Goal: Download file/media

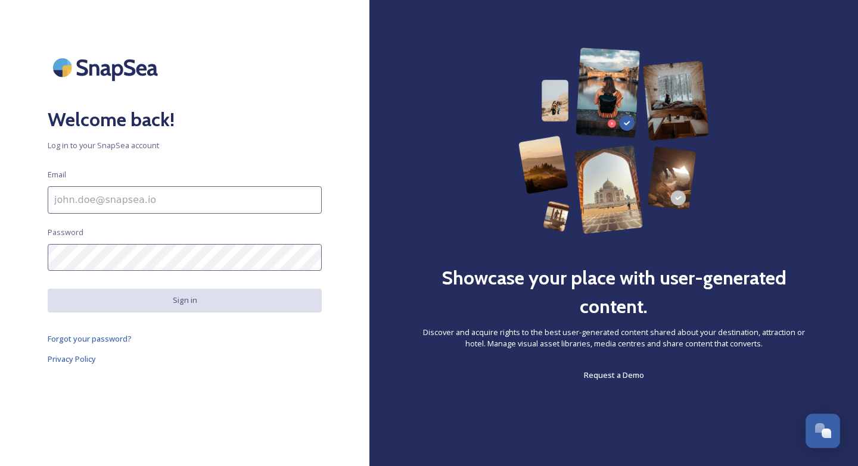
paste input "[PERSON_NAME][EMAIL_ADDRESS][PERSON_NAME][DOMAIN_NAME]"
type input "[PERSON_NAME][EMAIL_ADDRESS][PERSON_NAME][DOMAIN_NAME]"
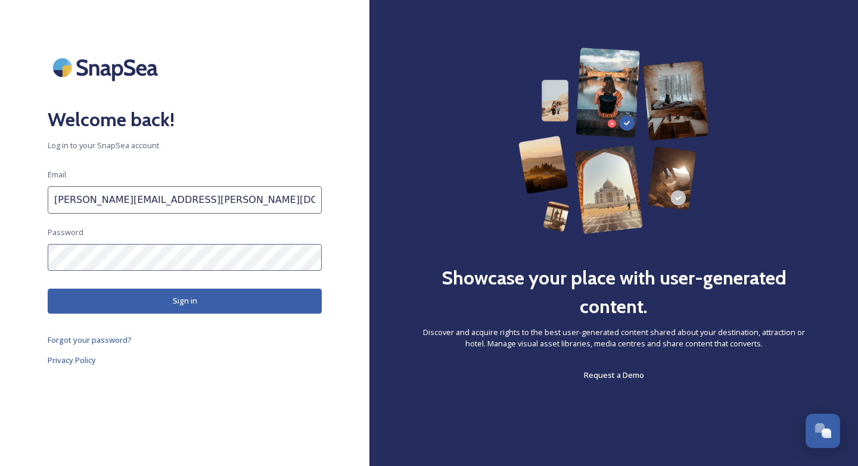
click at [184, 292] on button "Sign in" at bounding box center [185, 301] width 274 height 24
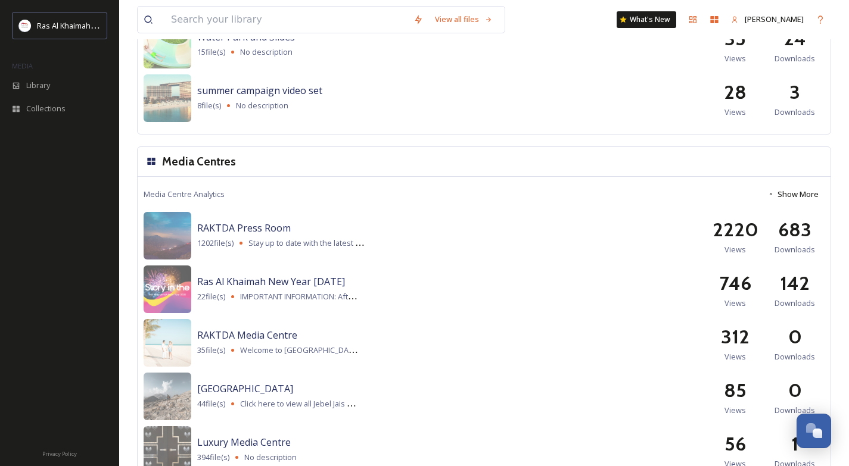
scroll to position [1201, 0]
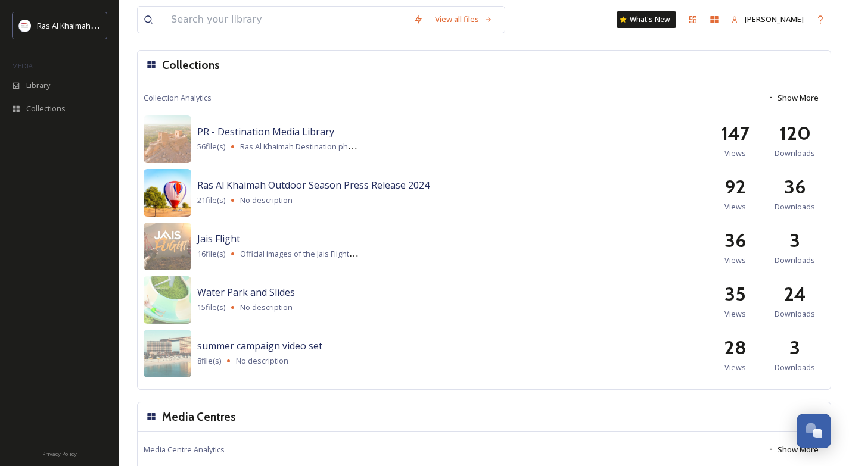
click at [185, 182] on img at bounding box center [168, 193] width 48 height 48
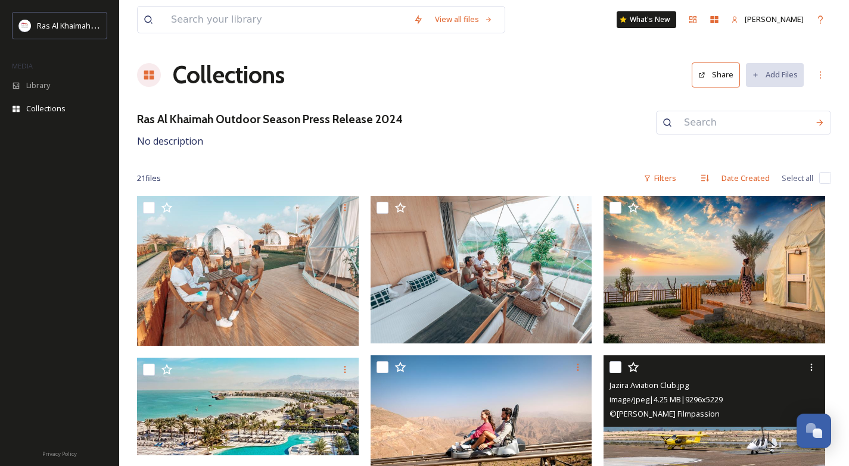
scroll to position [101, 0]
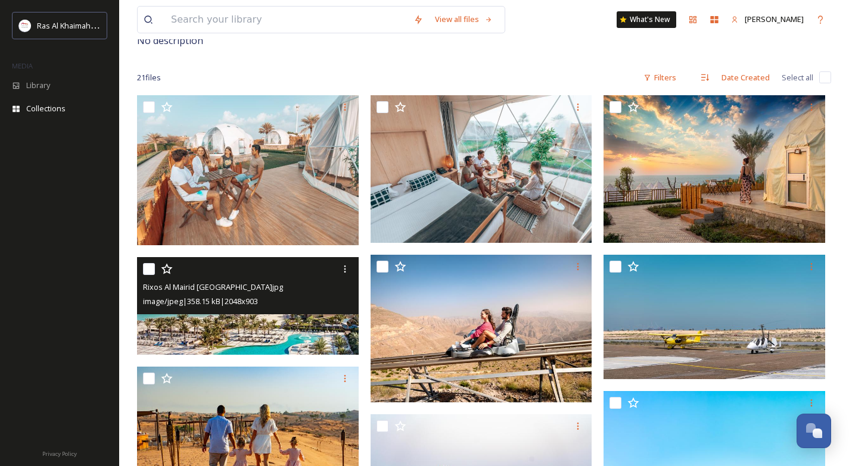
click at [242, 326] on img at bounding box center [248, 306] width 222 height 98
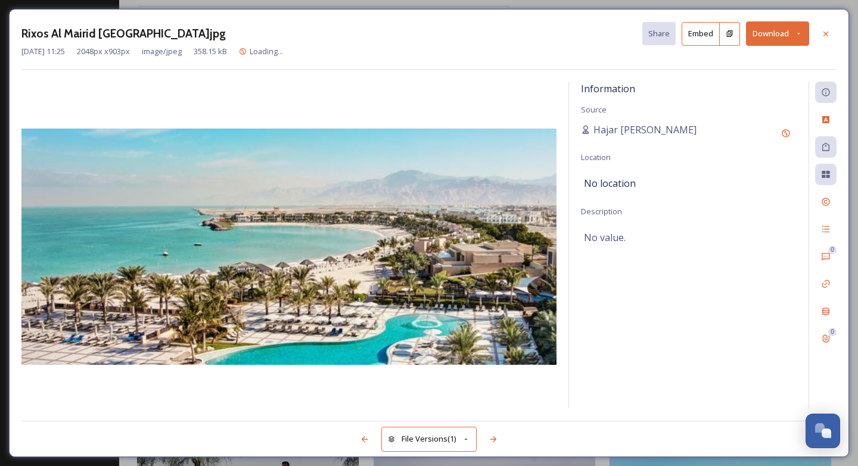
click at [242, 326] on img at bounding box center [288, 247] width 535 height 236
click at [772, 27] on button "Download" at bounding box center [777, 33] width 63 height 24
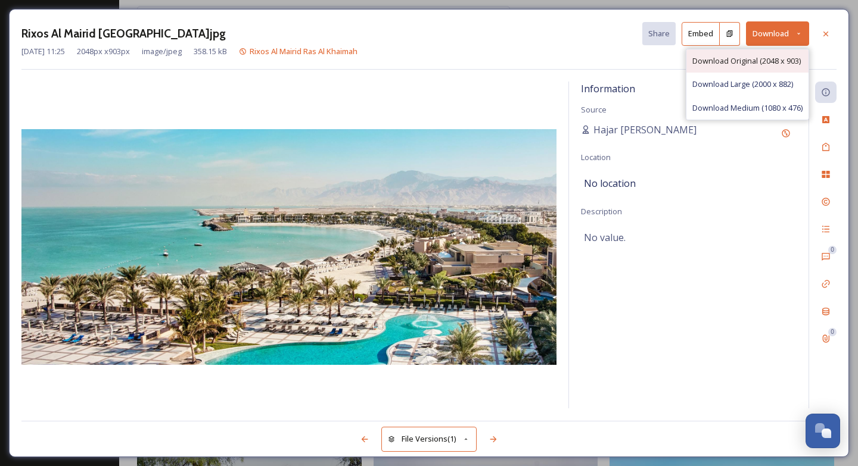
click at [778, 65] on span "Download Original (2048 x 903)" at bounding box center [746, 60] width 108 height 11
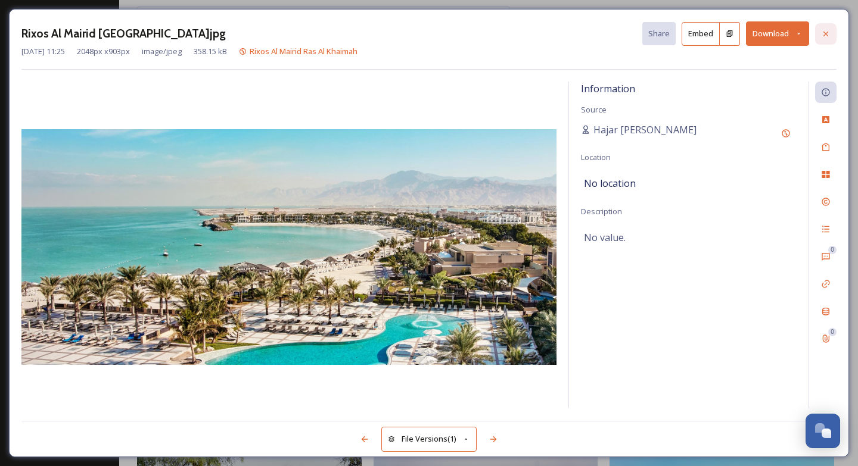
click at [824, 35] on icon at bounding box center [825, 33] width 5 height 5
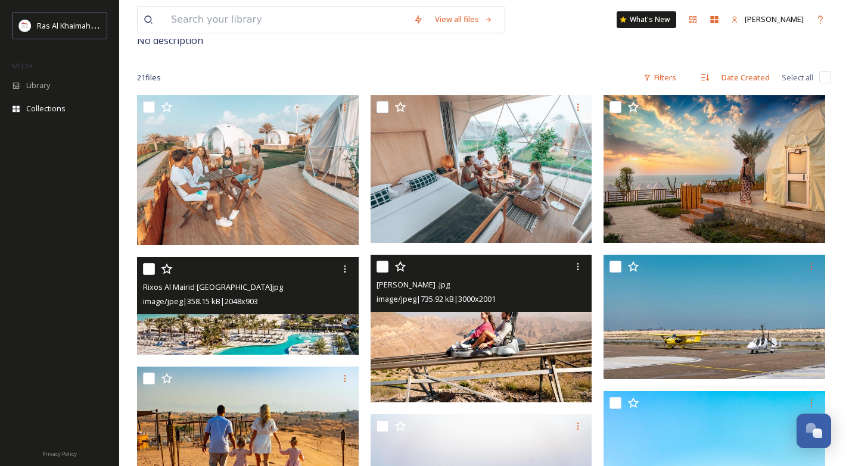
click at [488, 354] on img at bounding box center [481, 329] width 222 height 148
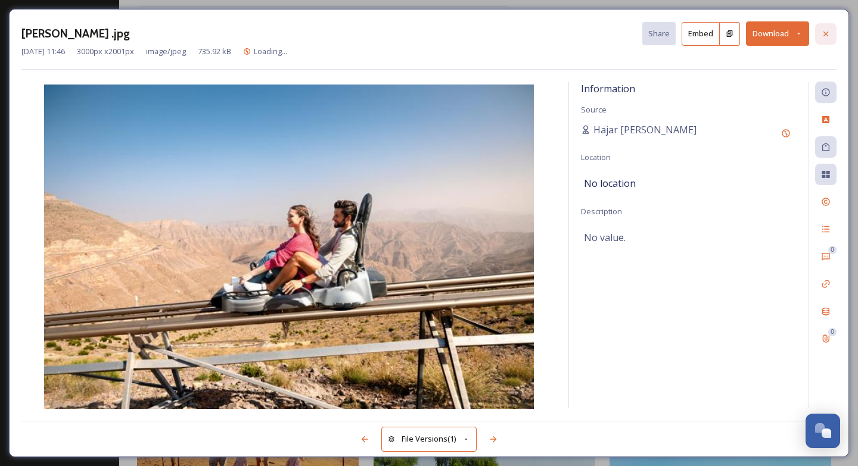
click at [822, 34] on icon at bounding box center [826, 34] width 10 height 10
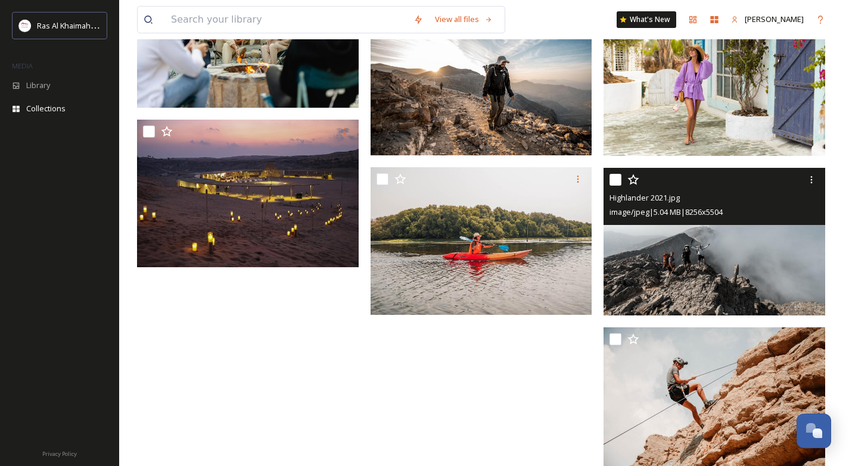
scroll to position [1001, 0]
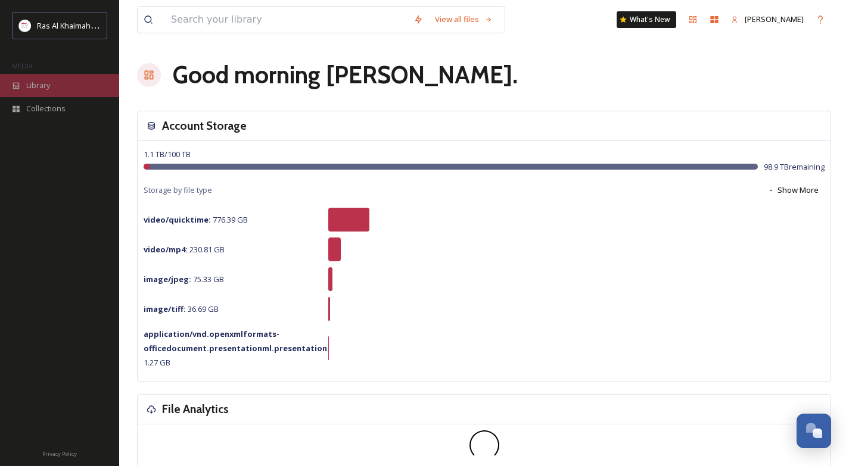
click at [54, 89] on div "Library" at bounding box center [59, 85] width 119 height 23
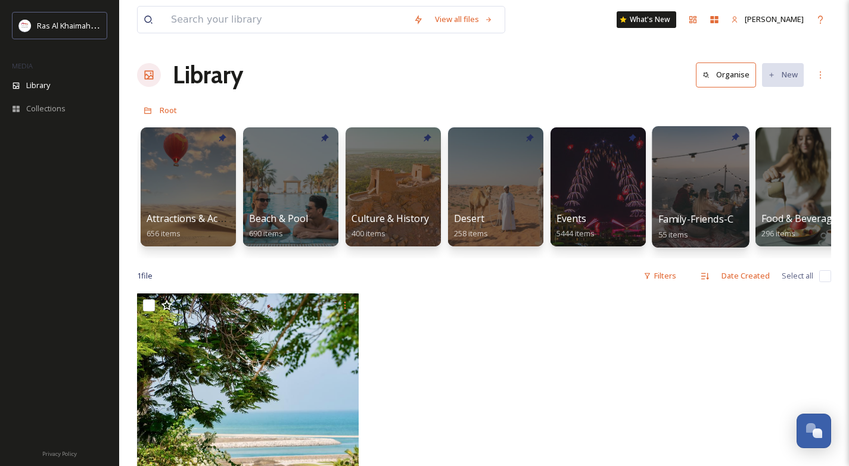
click at [681, 174] on div at bounding box center [700, 186] width 97 height 121
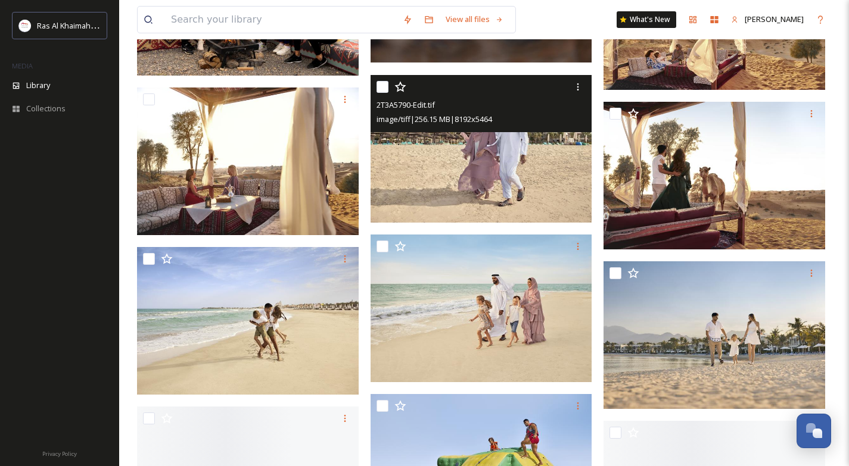
scroll to position [1213, 0]
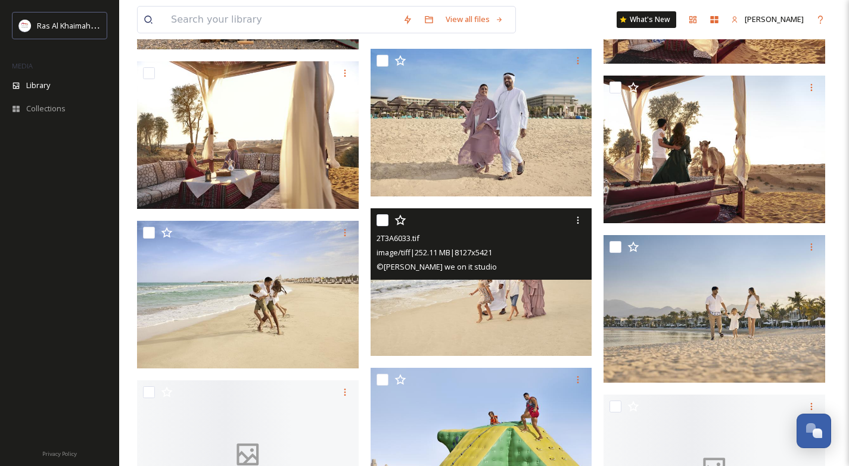
click at [466, 308] on img at bounding box center [481, 282] width 222 height 148
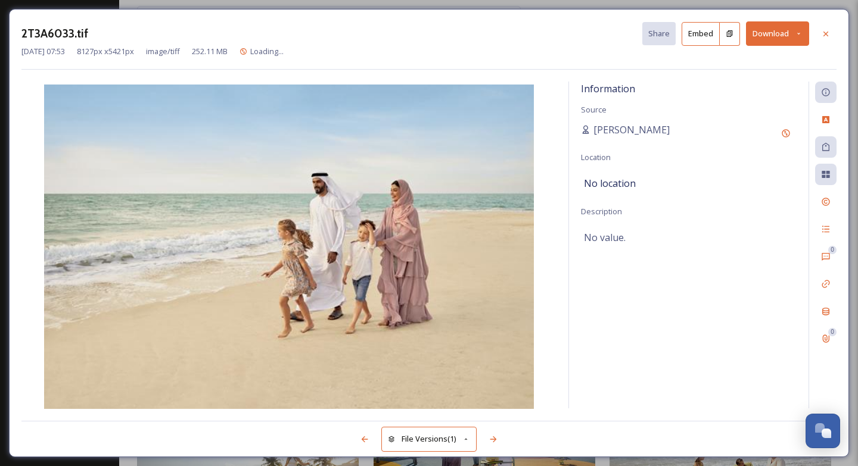
click at [767, 42] on button "Download" at bounding box center [777, 33] width 63 height 24
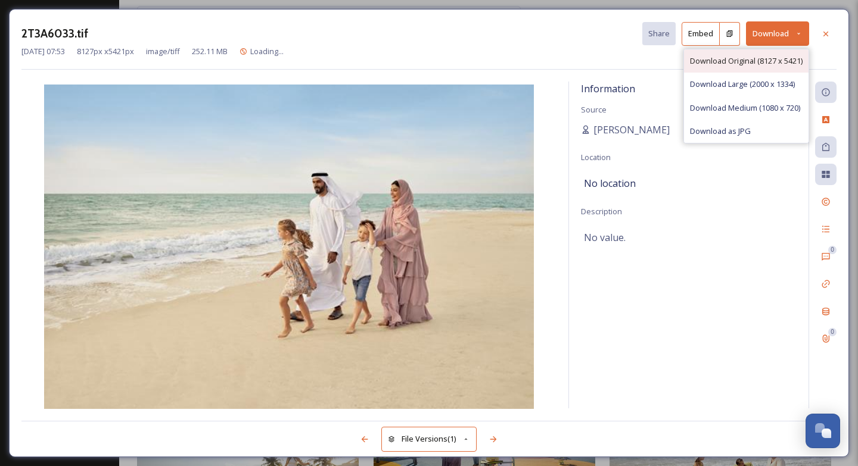
click at [765, 51] on div "Download Original (8127 x 5421)" at bounding box center [746, 60] width 124 height 23
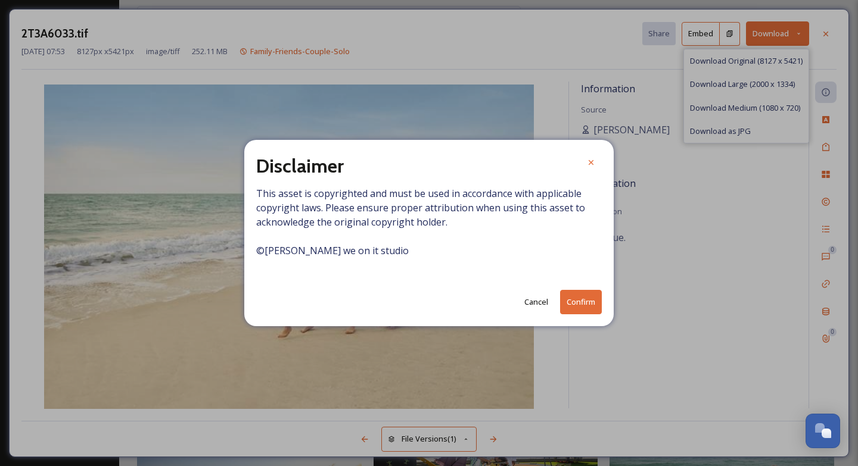
click at [578, 303] on button "Confirm" at bounding box center [581, 302] width 42 height 24
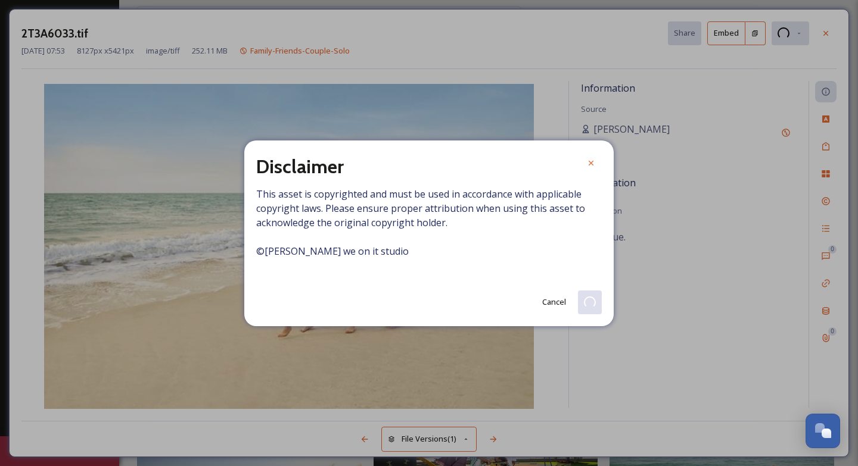
drag, startPoint x: 256, startPoint y: 191, endPoint x: 457, endPoint y: 244, distance: 208.3
click at [457, 244] on div "Disclaimer This asset is copyrighted and must be used in accordance with applic…" at bounding box center [428, 234] width 369 height 186
copy span "This asset is copyrighted and must be used in accordance with applicable copyri…"
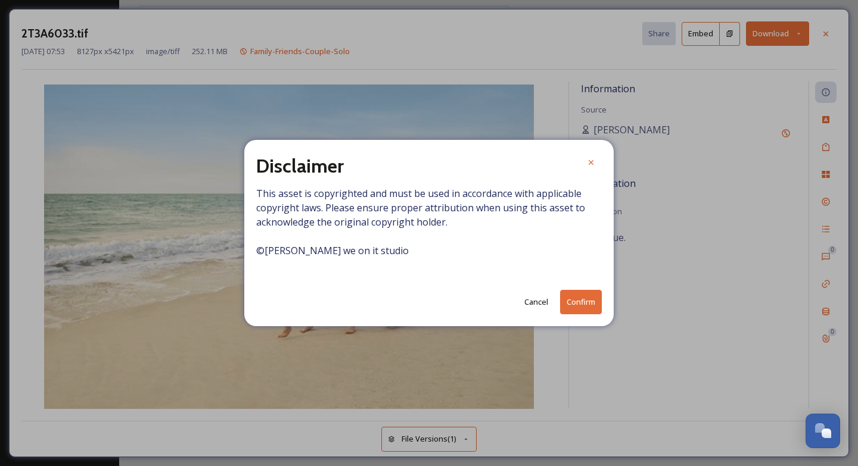
click at [545, 303] on button "Cancel" at bounding box center [536, 302] width 36 height 23
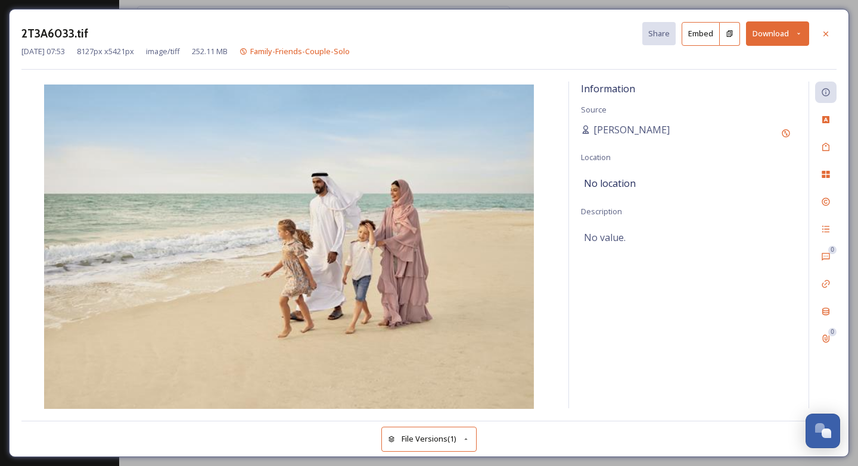
click at [784, 33] on button "Download" at bounding box center [777, 33] width 63 height 24
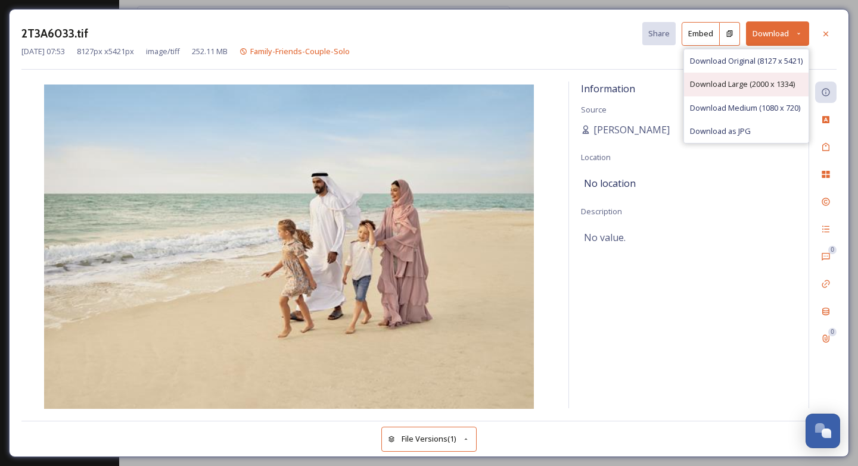
click at [753, 80] on span "Download Large (2000 x 1334)" at bounding box center [742, 84] width 105 height 11
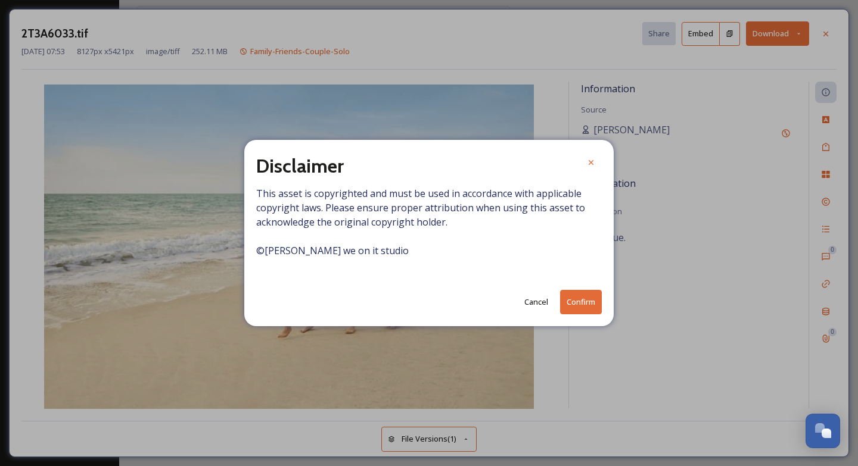
click at [595, 307] on button "Confirm" at bounding box center [581, 302] width 42 height 24
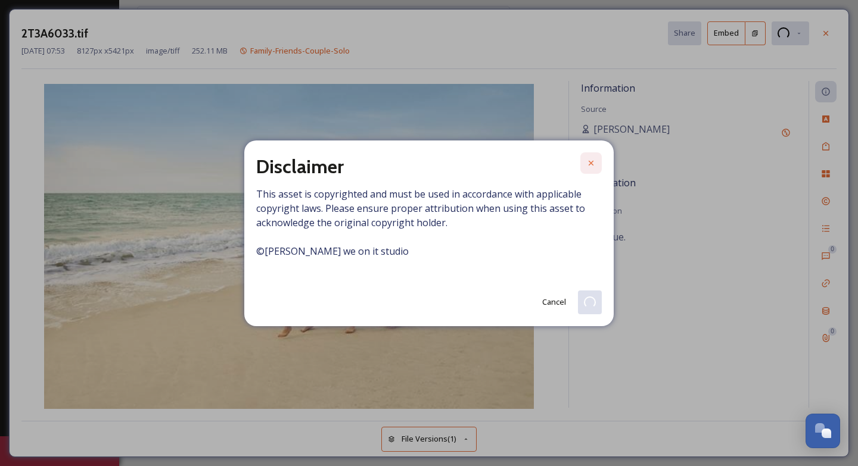
click at [590, 168] on div at bounding box center [590, 162] width 21 height 21
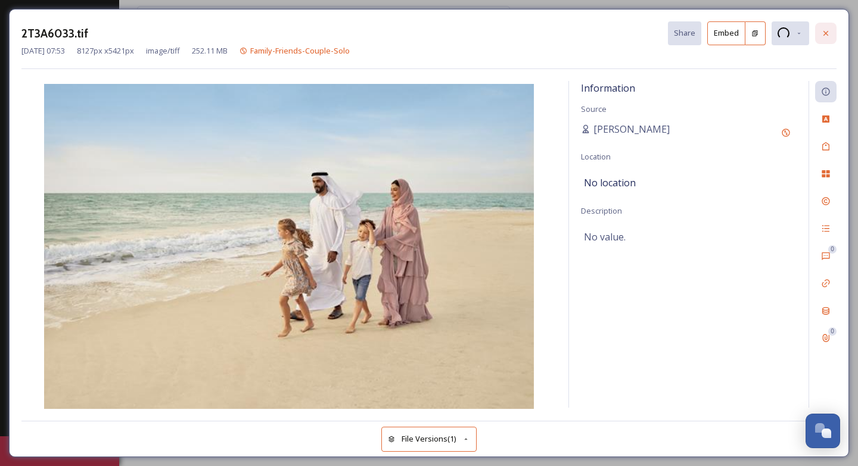
click at [821, 36] on icon at bounding box center [826, 34] width 10 height 10
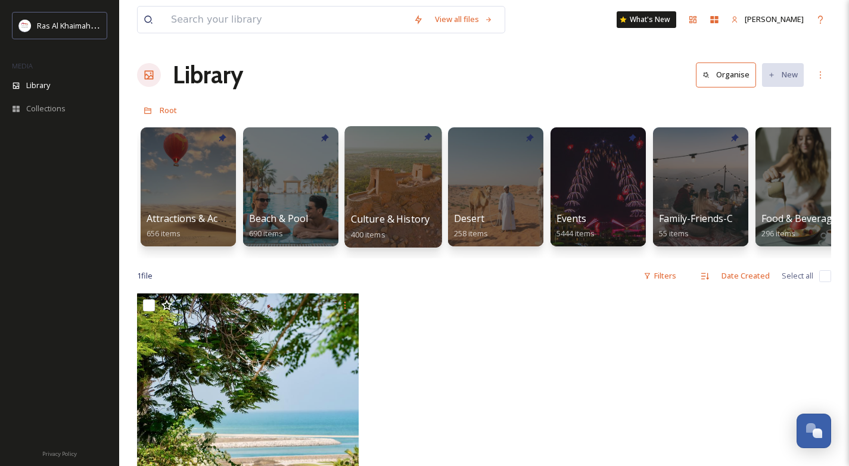
click at [385, 175] on div at bounding box center [392, 186] width 97 height 121
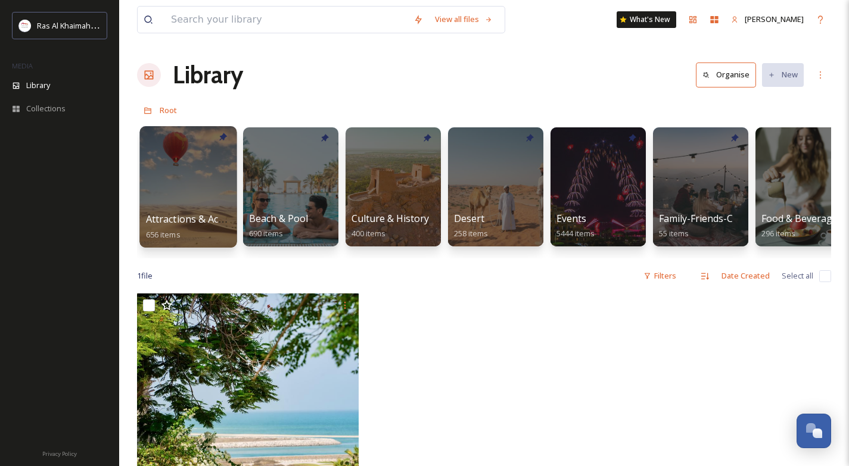
click at [158, 163] on div at bounding box center [187, 186] width 97 height 121
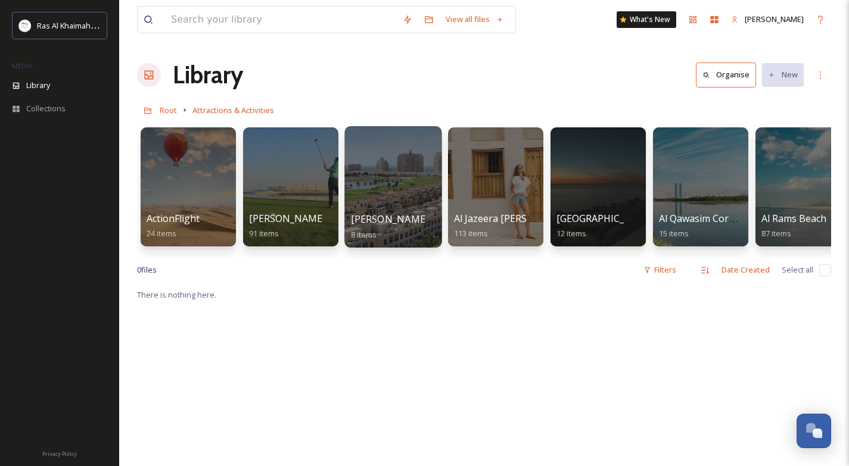
scroll to position [24, 0]
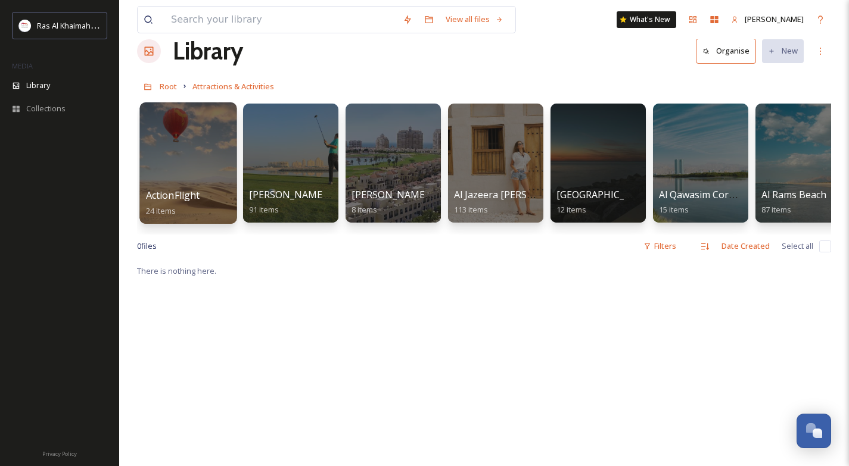
click at [192, 145] on div at bounding box center [187, 162] width 97 height 121
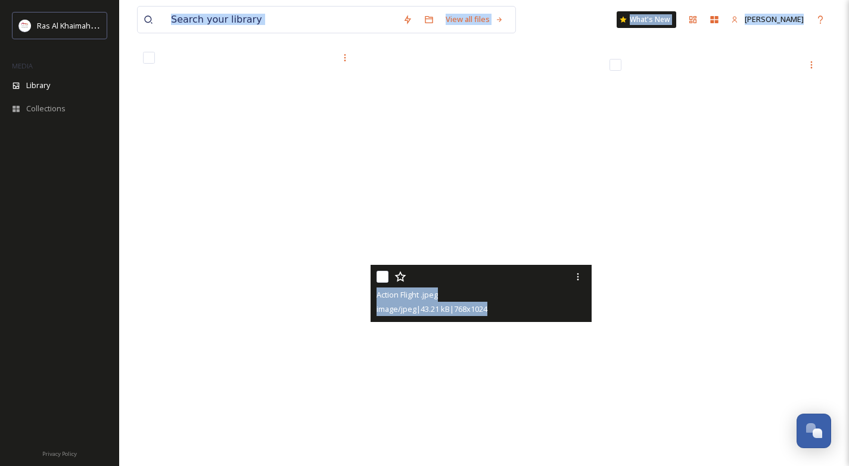
scroll to position [1830, 0]
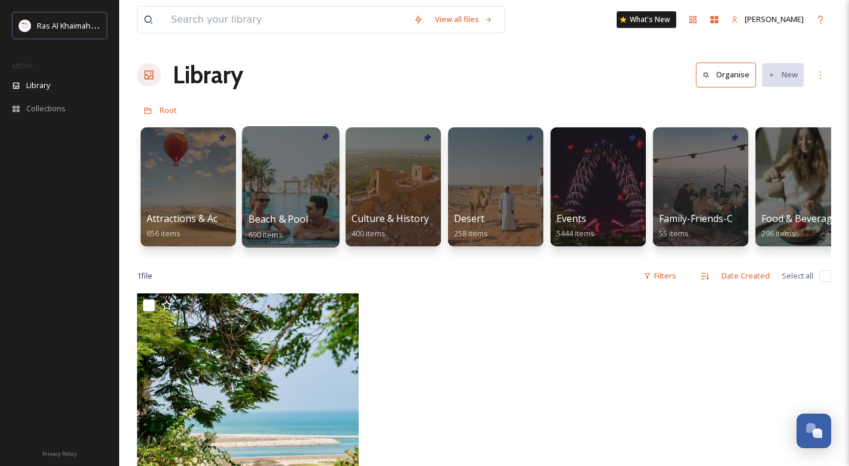
click at [301, 194] on div at bounding box center [290, 186] width 97 height 121
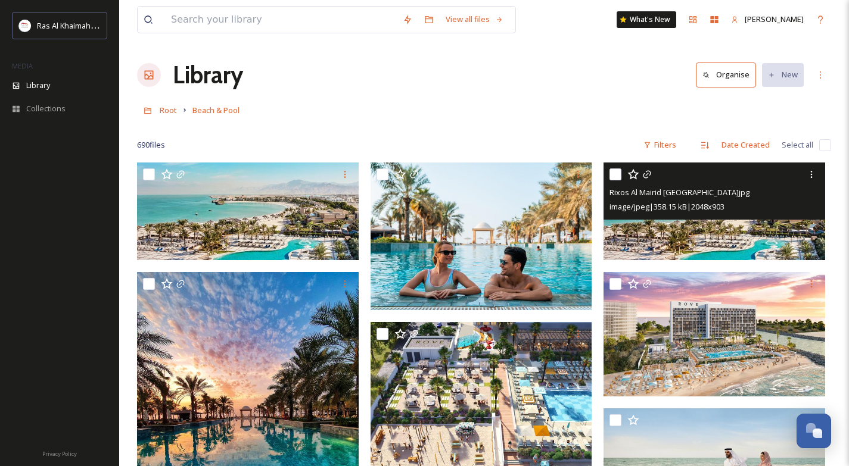
click at [684, 251] on img at bounding box center [714, 212] width 222 height 98
